Goal: Information Seeking & Learning: Learn about a topic

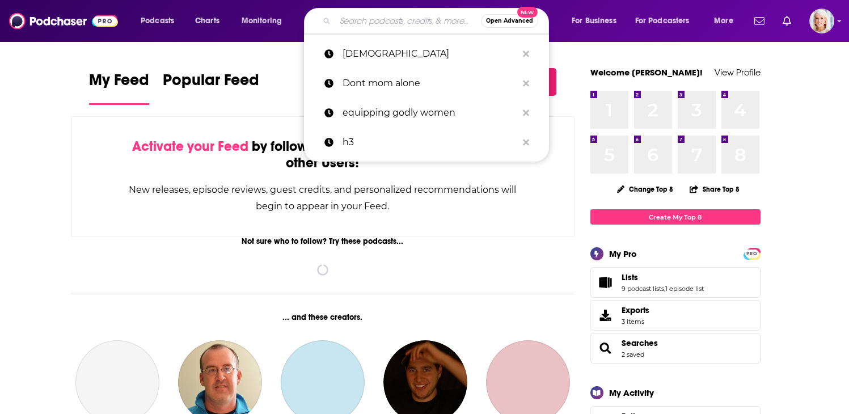
click at [386, 19] on input "Search podcasts, credits, & more..." at bounding box center [408, 21] width 146 height 18
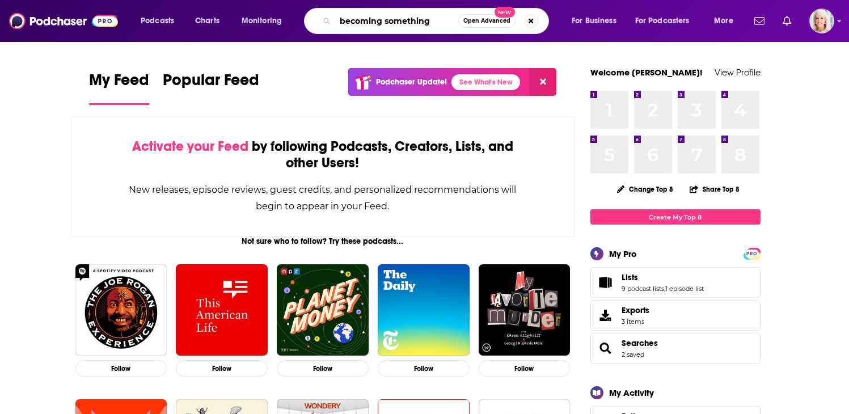
type input "becoming something"
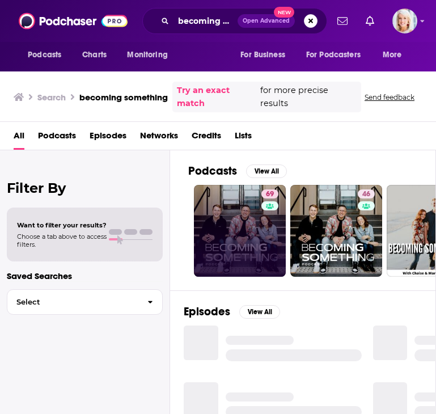
click at [222, 210] on link "69" at bounding box center [240, 231] width 92 height 92
